Goal: Information Seeking & Learning: Learn about a topic

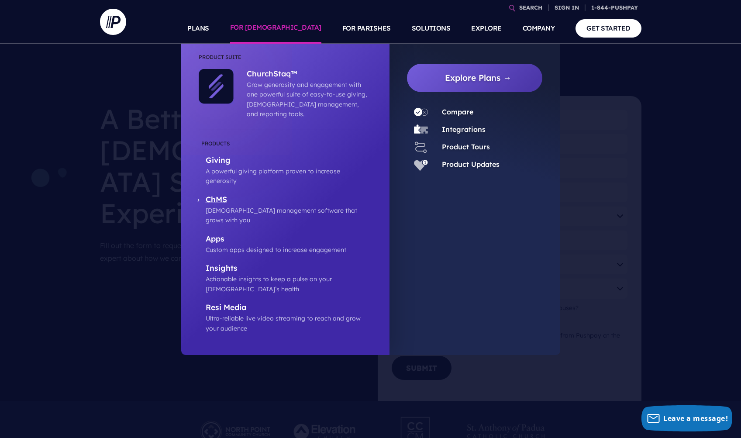
drag, startPoint x: 273, startPoint y: 26, endPoint x: 242, endPoint y: 180, distance: 157.3
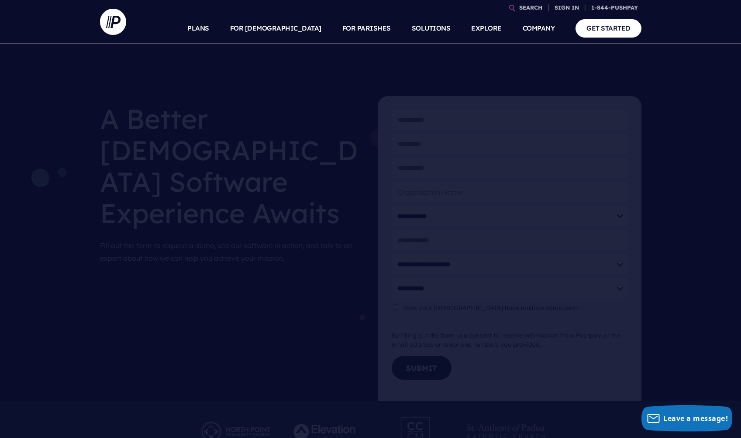
scroll to position [2, 0]
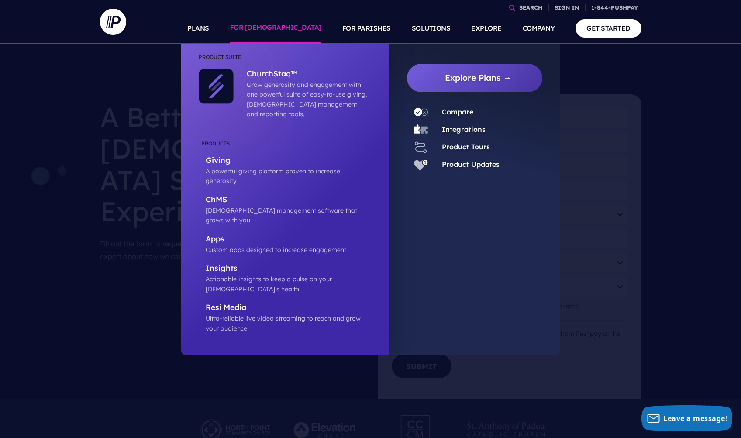
click at [290, 26] on link "FOR [DEMOGRAPHIC_DATA]" at bounding box center [275, 28] width 91 height 31
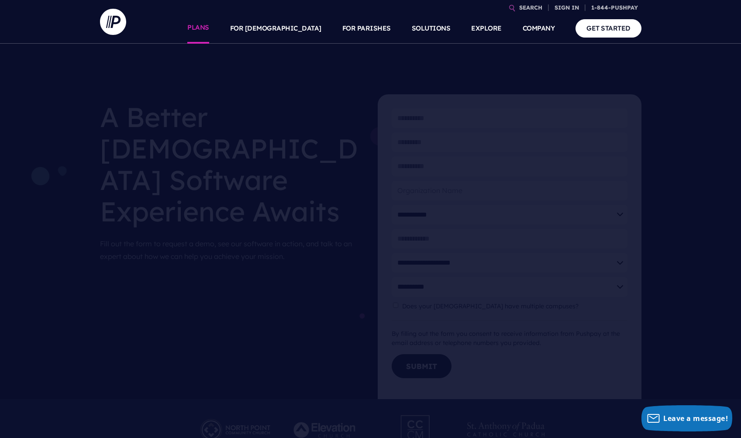
click at [209, 28] on link "PLANS" at bounding box center [198, 28] width 22 height 31
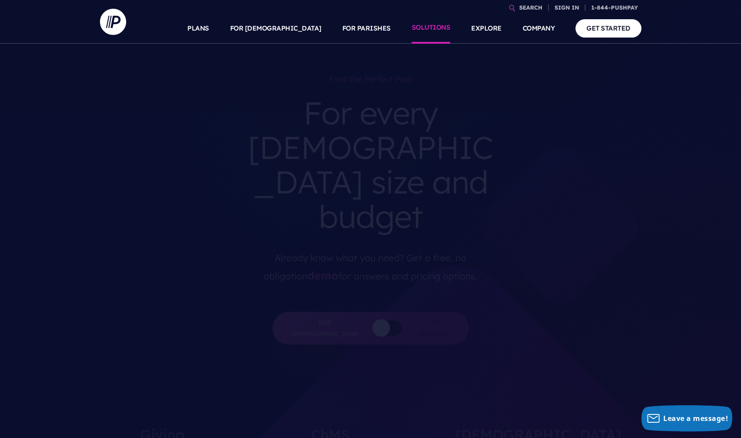
click at [415, 27] on li "SOLUTIONS" at bounding box center [431, 28] width 60 height 31
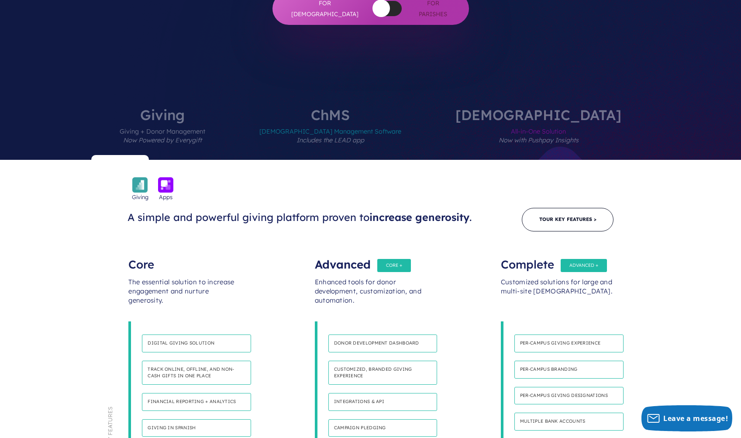
scroll to position [318, 0]
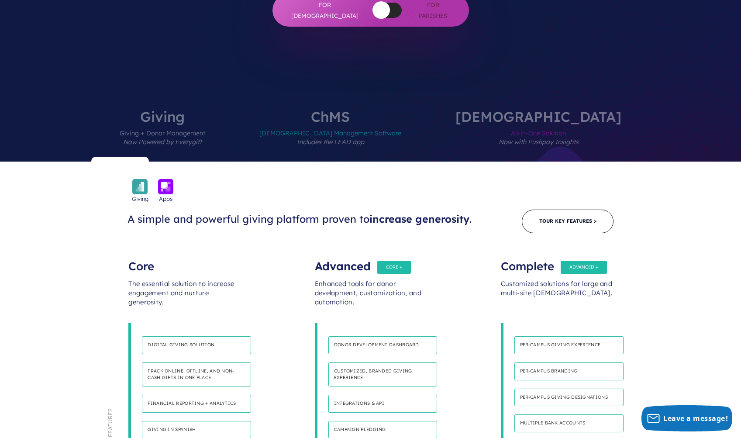
click at [356, 138] on em "Includes the LEAD app" at bounding box center [331, 142] width 68 height 8
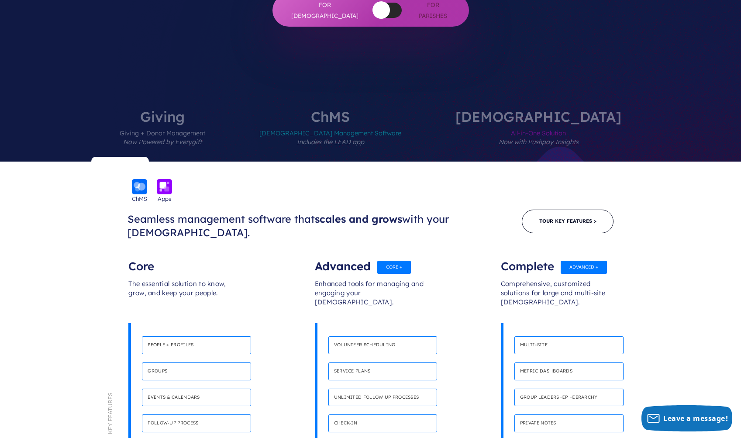
click at [499, 138] on em "Now with Pushpay Insights" at bounding box center [539, 142] width 80 height 8
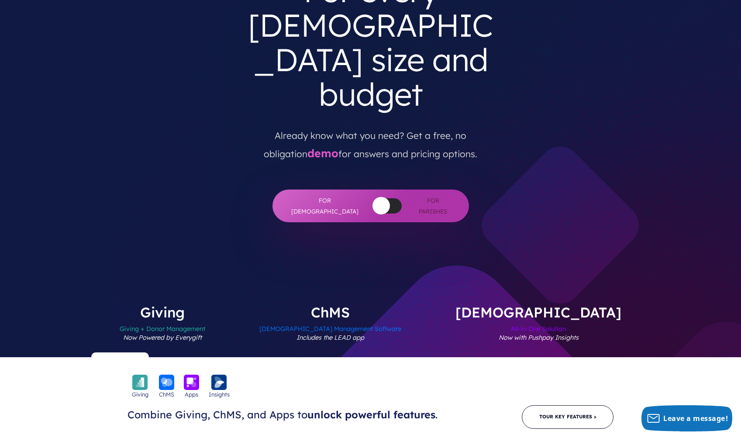
scroll to position [0, 0]
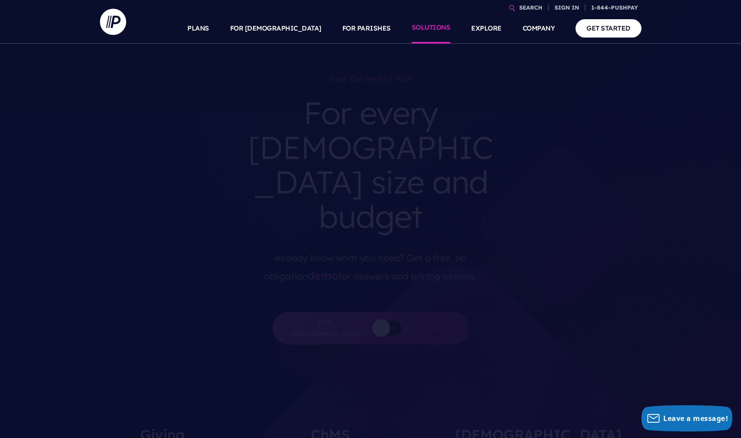
click at [433, 32] on link "SOLUTIONS" at bounding box center [431, 28] width 39 height 31
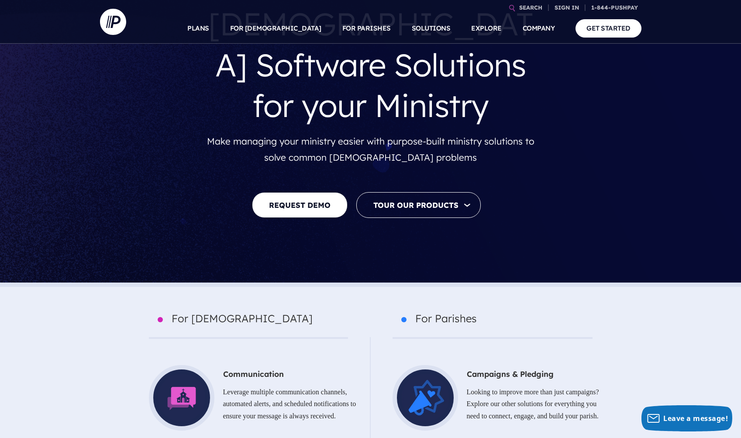
scroll to position [333, 0]
